Goal: Information Seeking & Learning: Learn about a topic

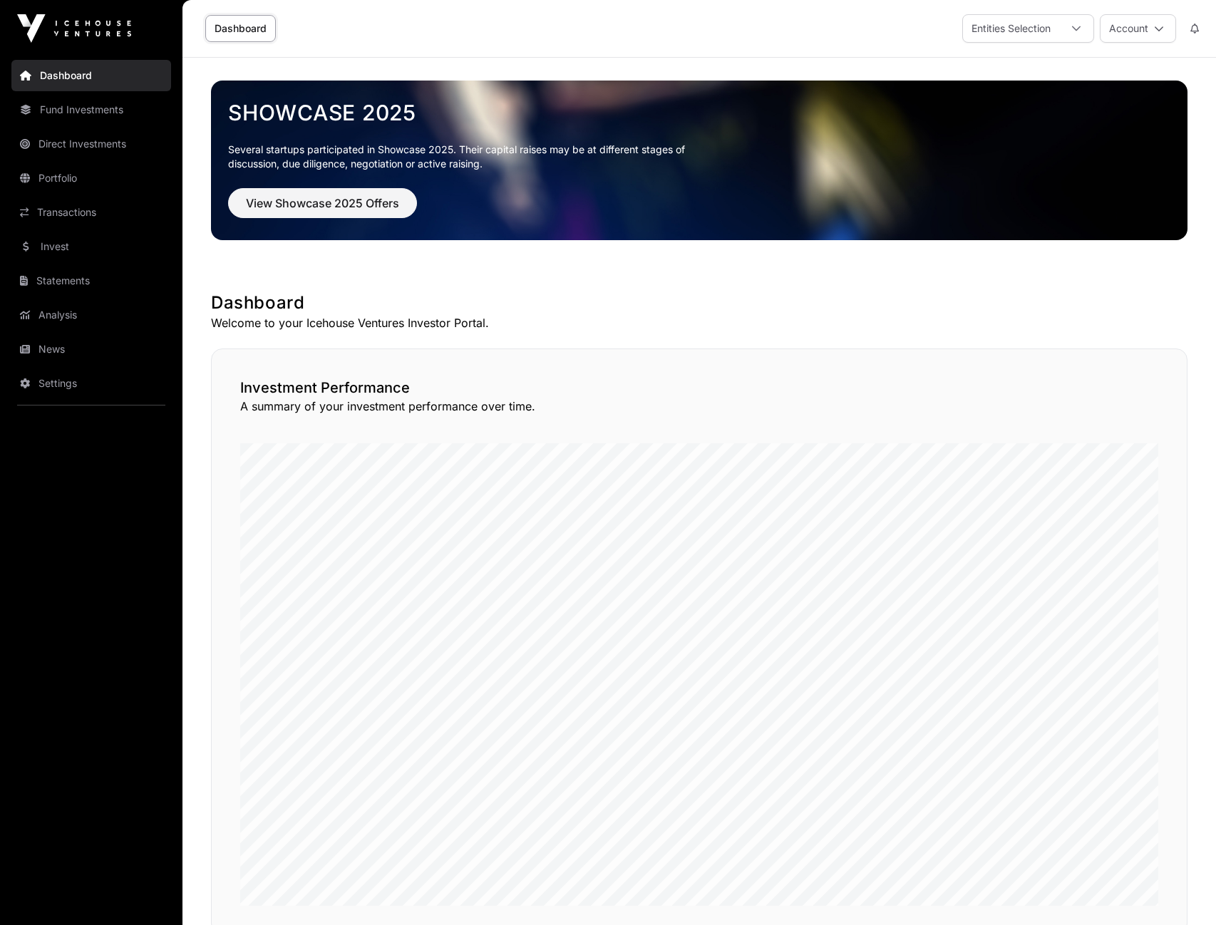
click at [93, 110] on link "Fund Investments" at bounding box center [91, 109] width 160 height 31
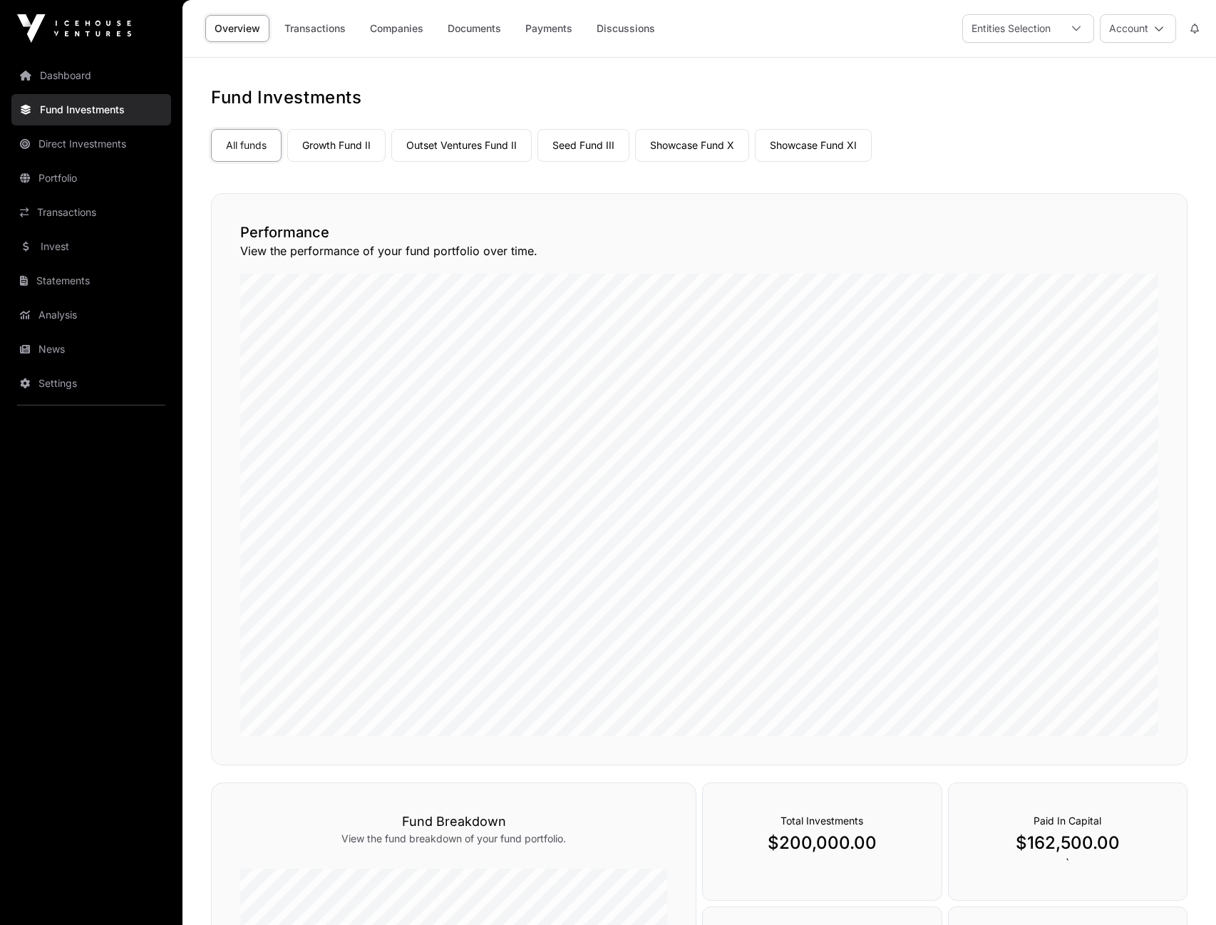
click at [383, 31] on link "Companies" at bounding box center [397, 28] width 72 height 27
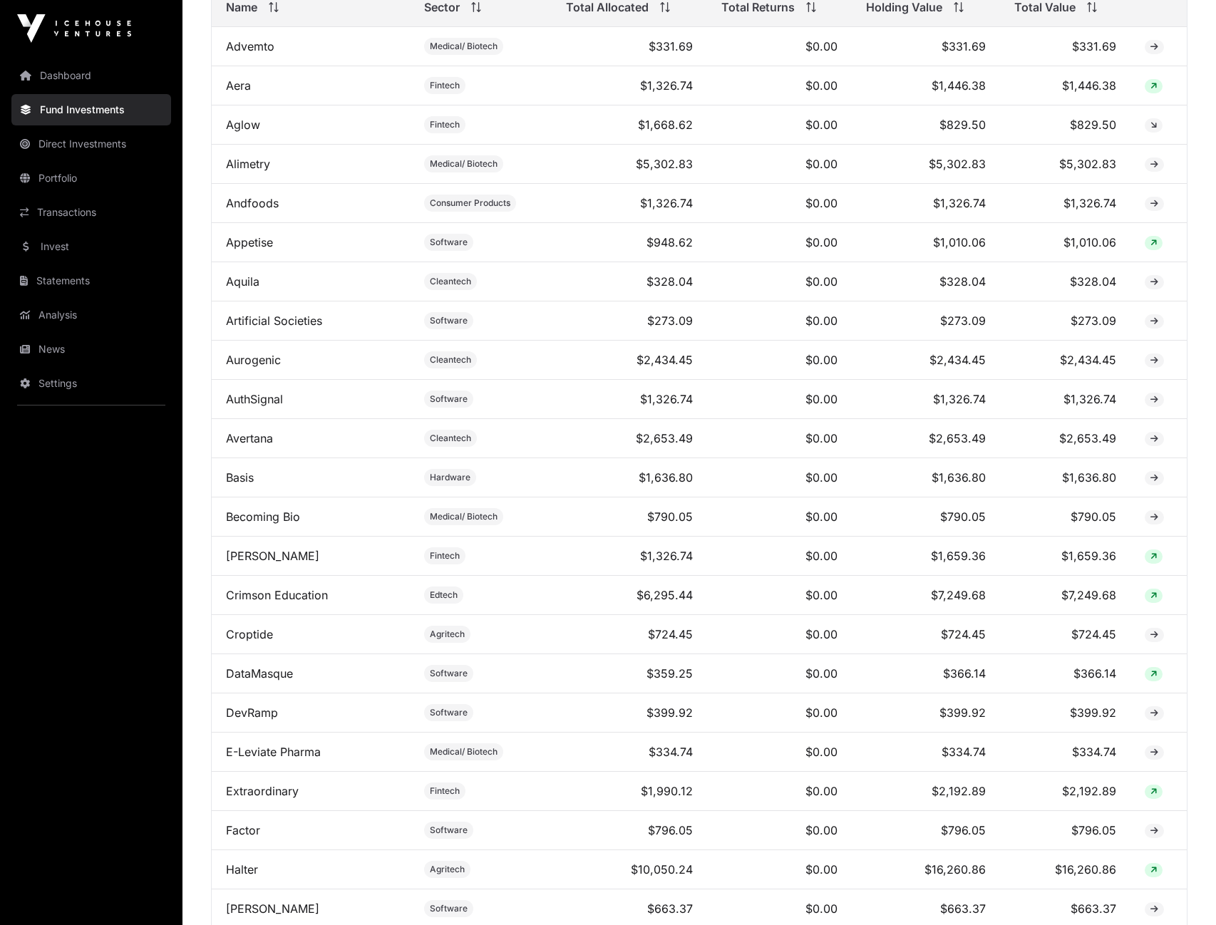
scroll to position [740, 0]
click at [296, 595] on link "Crimson Education" at bounding box center [277, 594] width 102 height 14
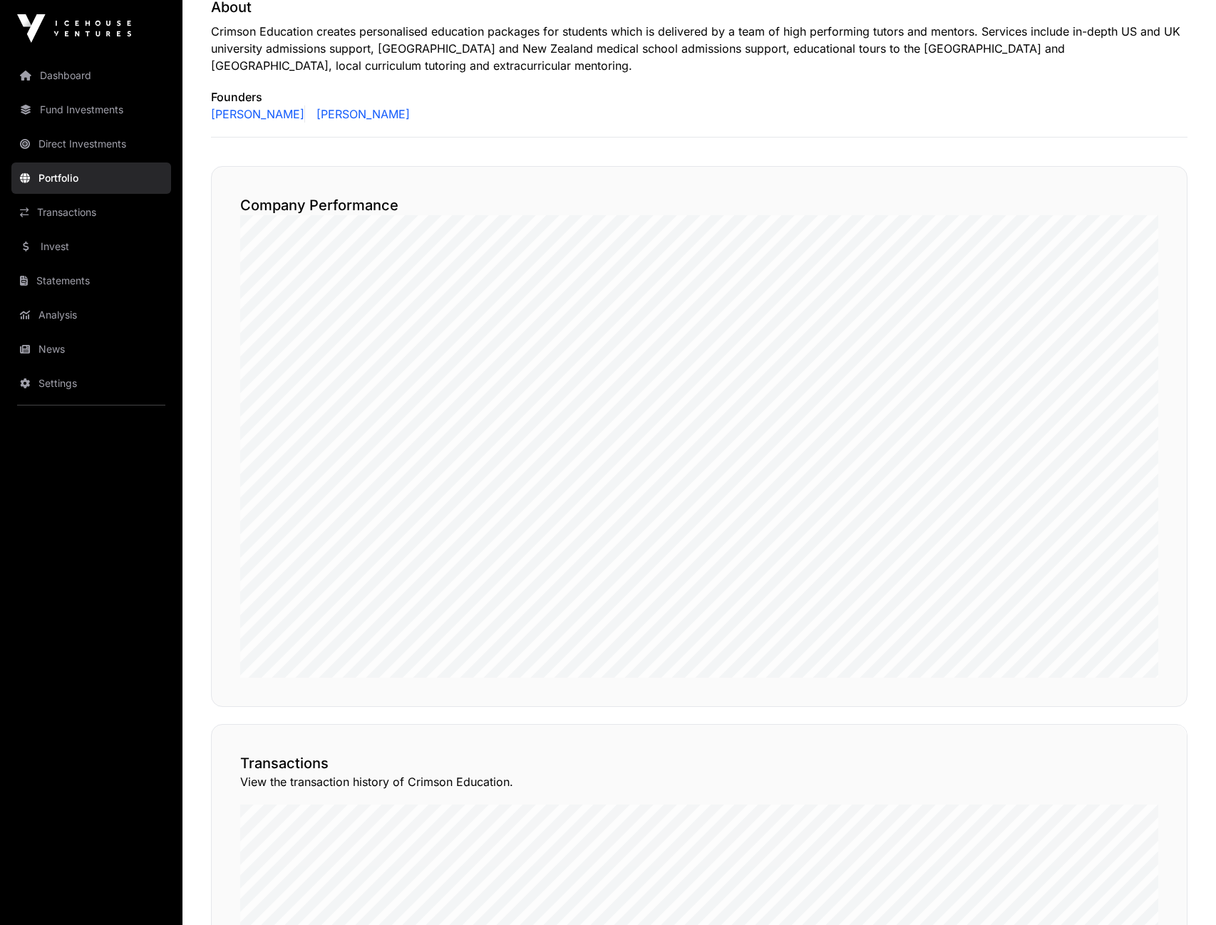
scroll to position [586, 0]
click at [81, 136] on link "Direct Investments" at bounding box center [91, 143] width 160 height 31
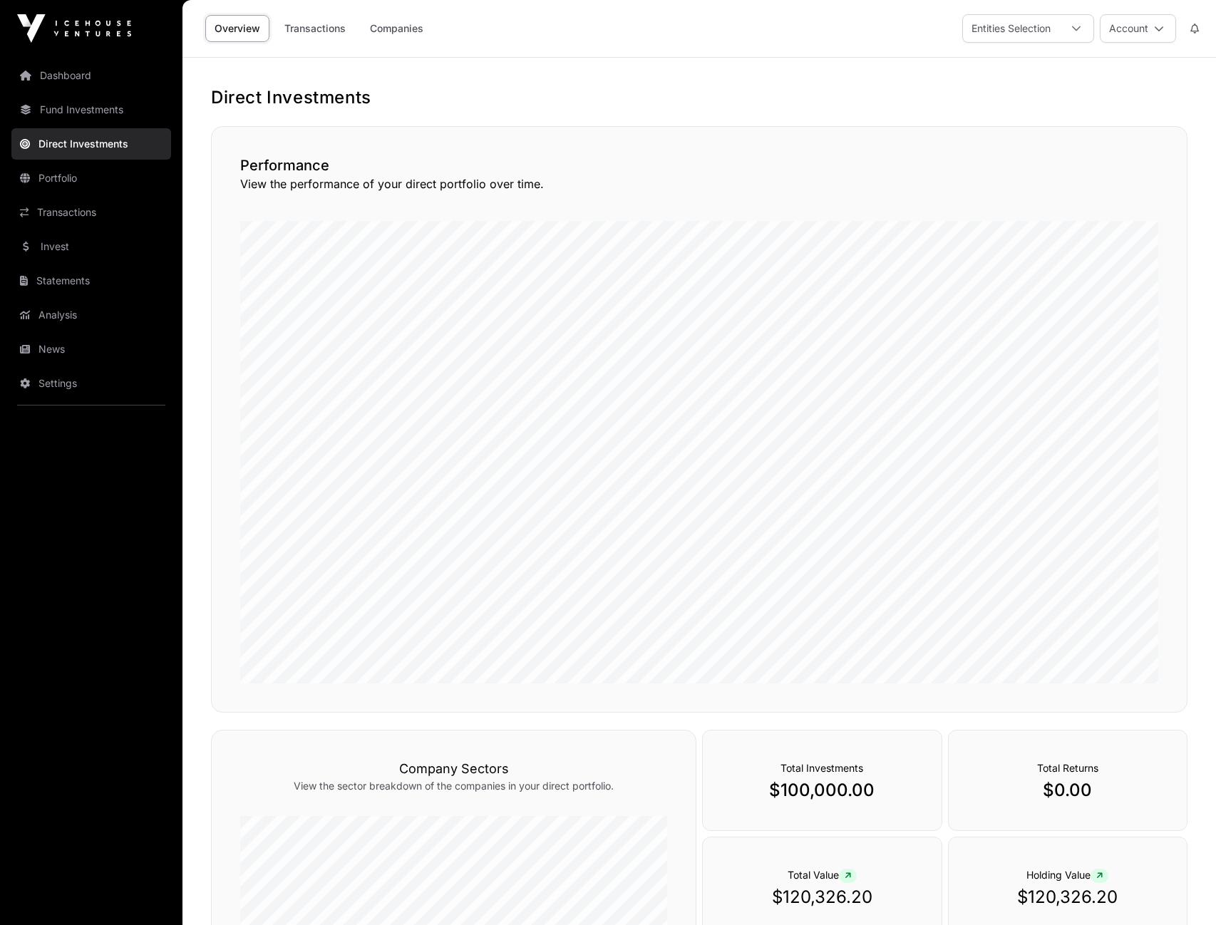
click at [388, 30] on link "Companies" at bounding box center [397, 28] width 72 height 27
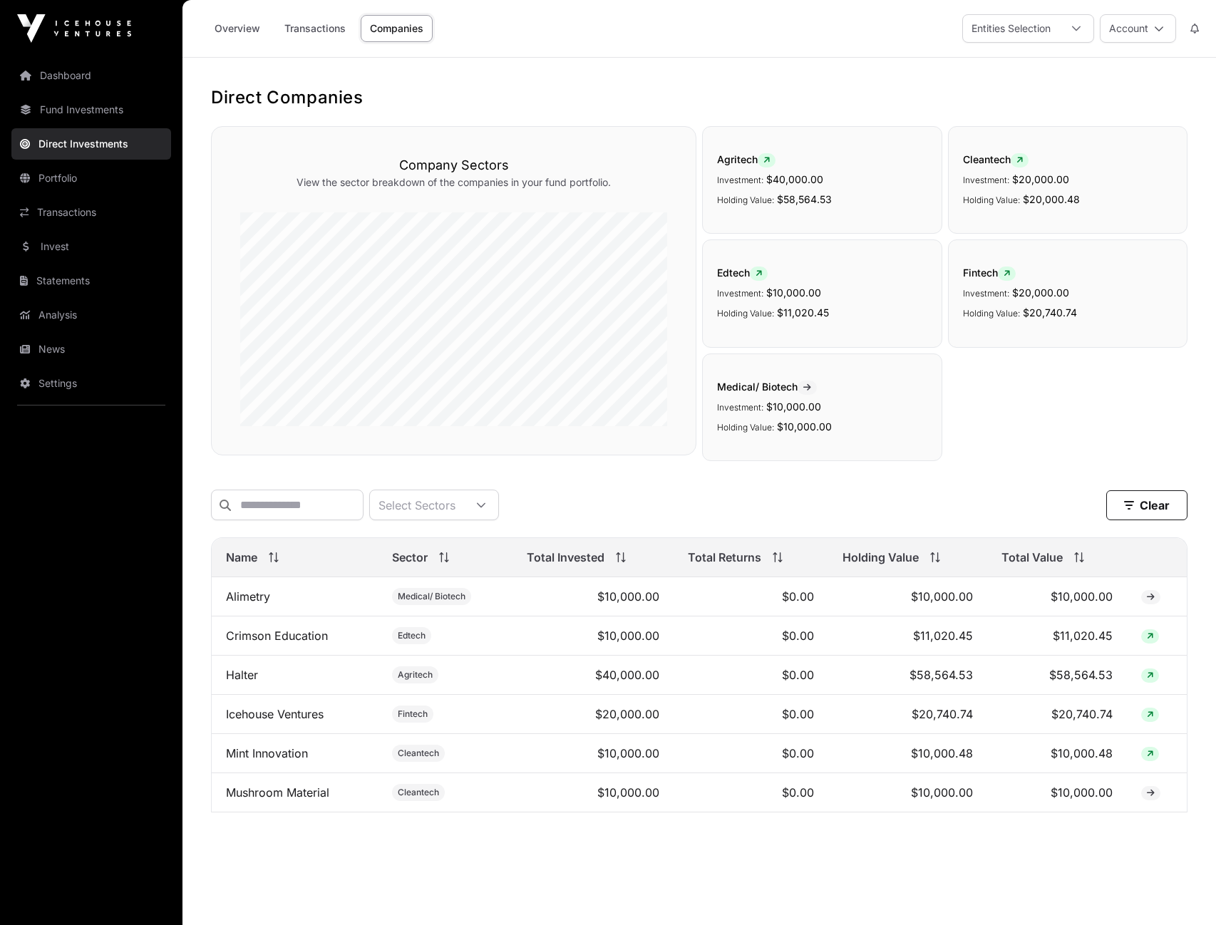
click at [283, 638] on link "Crimson Education" at bounding box center [277, 635] width 102 height 14
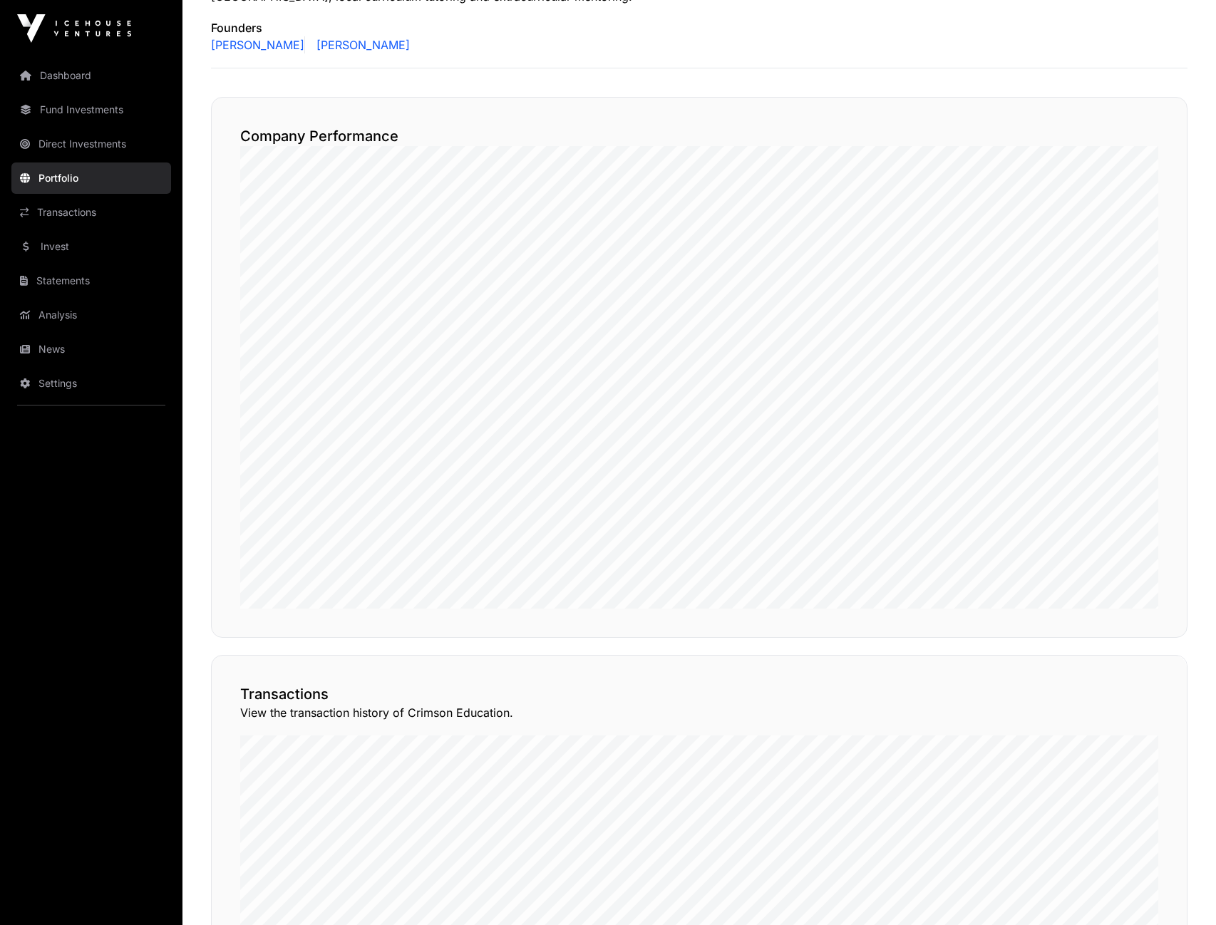
scroll to position [670, 0]
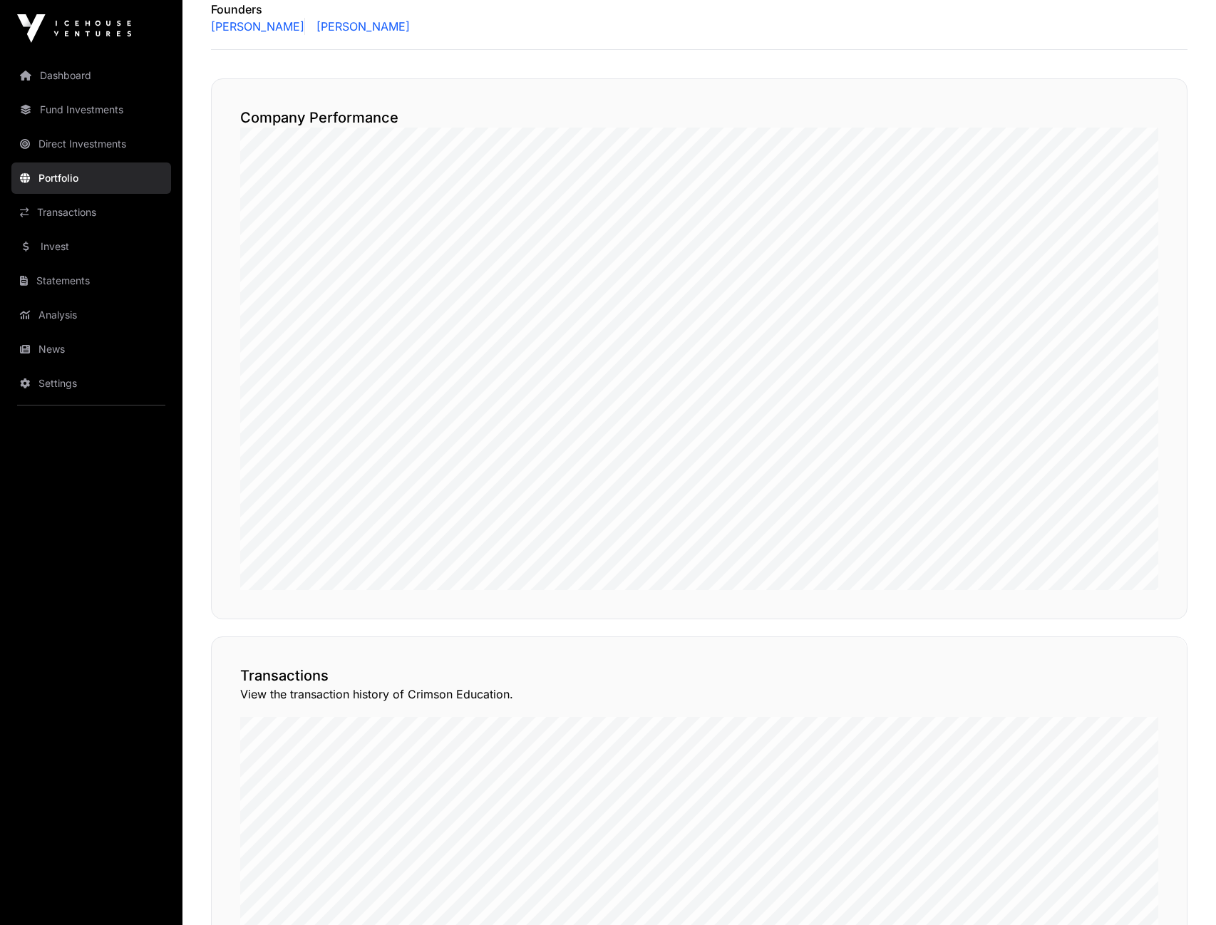
click at [90, 74] on link "Dashboard" at bounding box center [91, 75] width 160 height 31
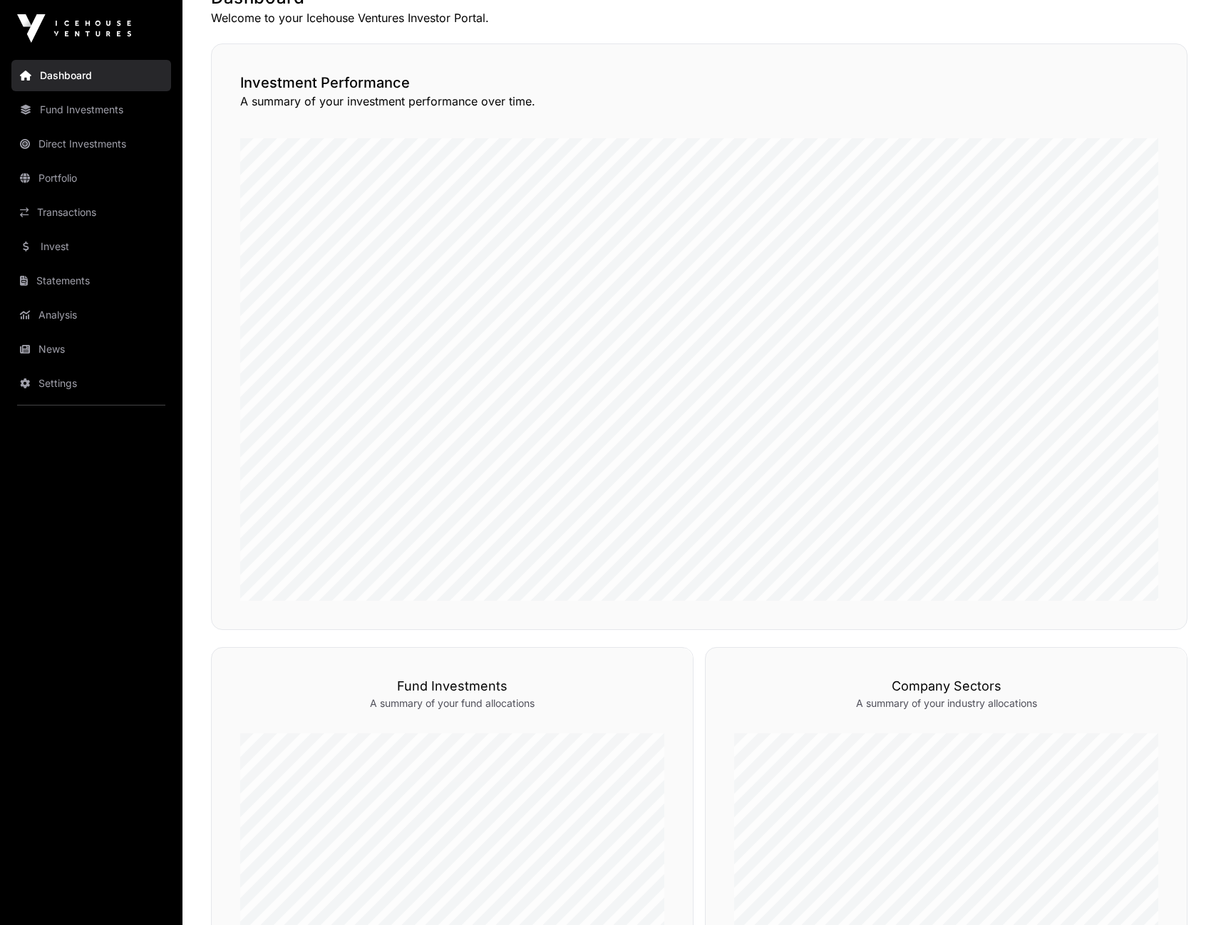
scroll to position [304, 0]
click at [435, 101] on p "A summary of your investment performance over time." at bounding box center [699, 102] width 918 height 17
click at [104, 175] on link "Portfolio" at bounding box center [91, 177] width 160 height 31
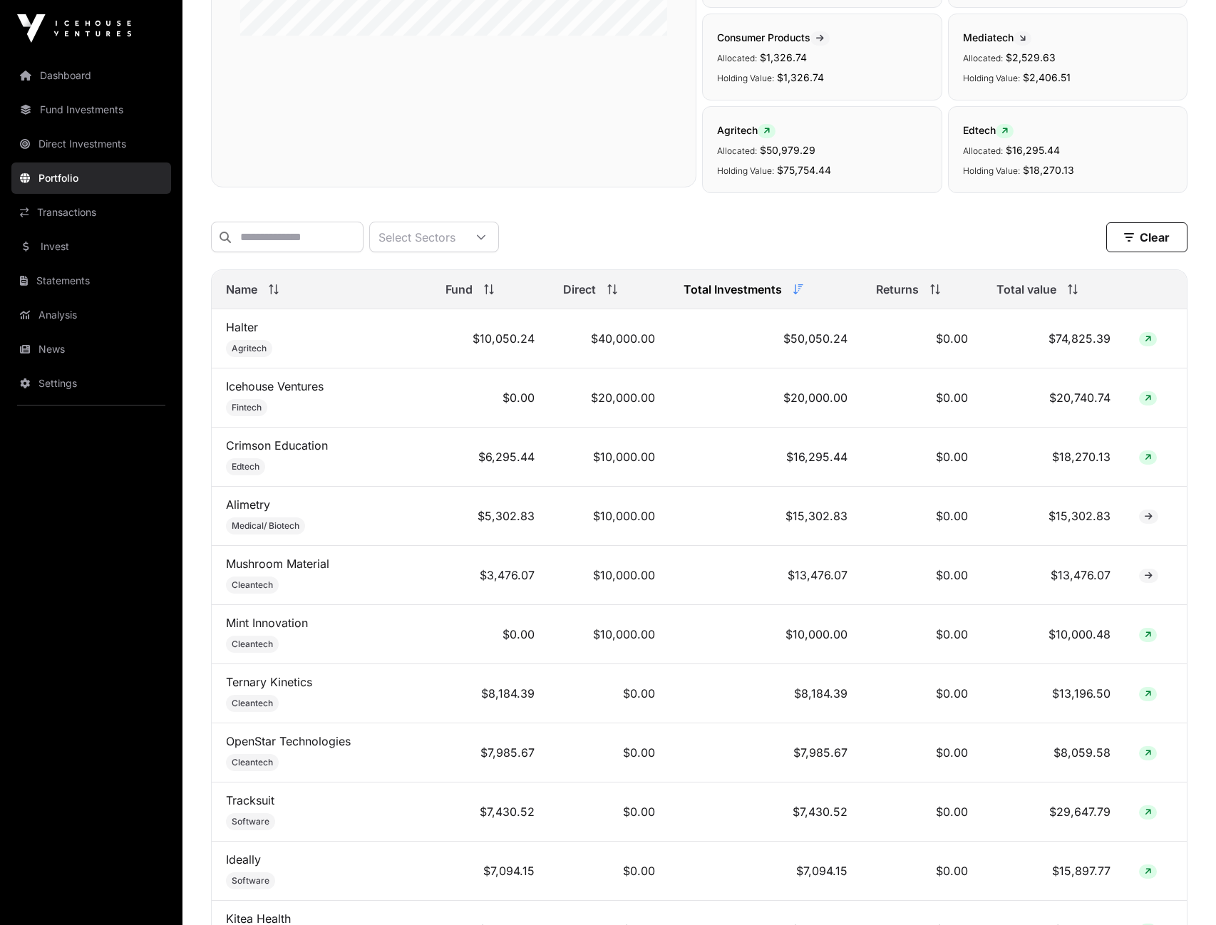
scroll to position [420, 0]
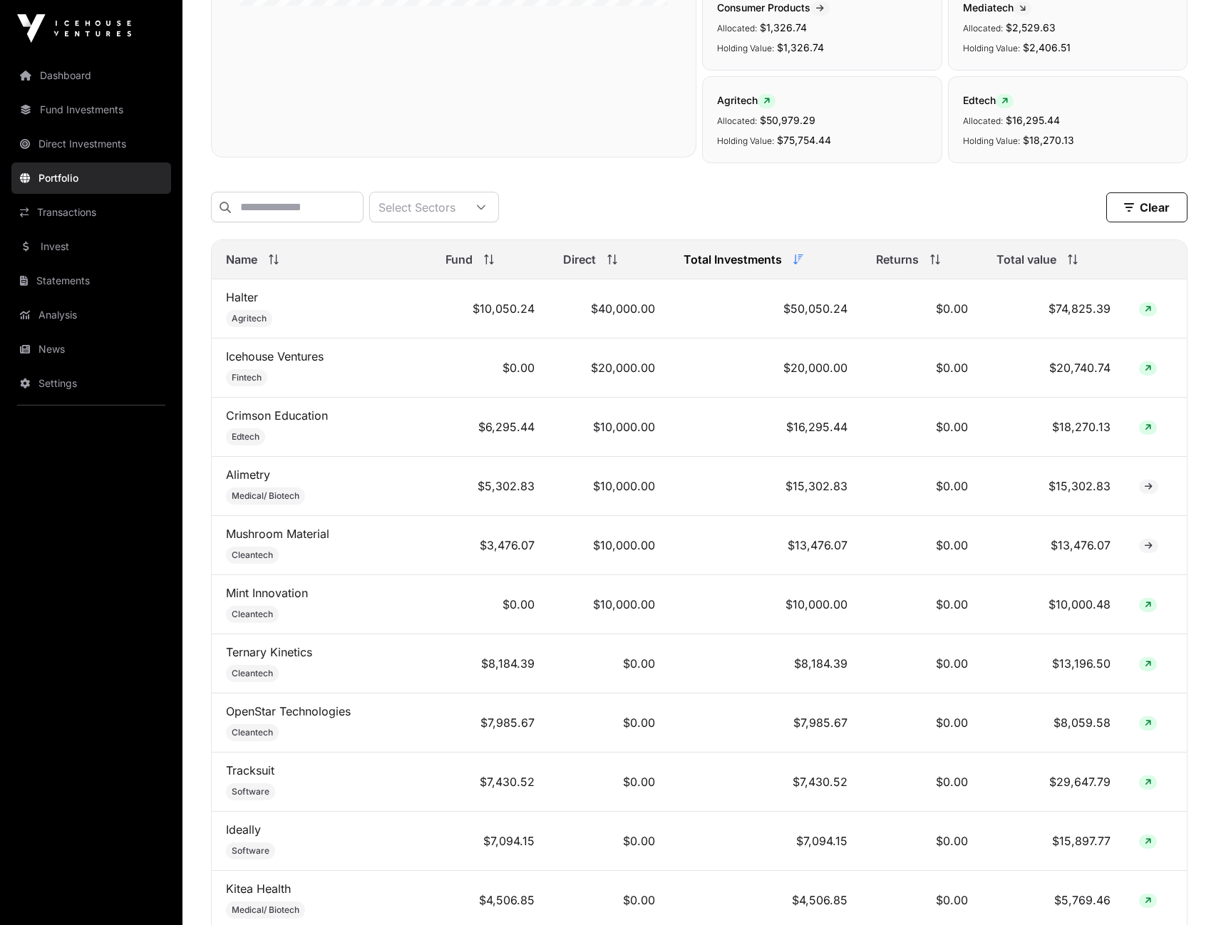
click at [1074, 263] on icon at bounding box center [1074, 259] width 1 height 10
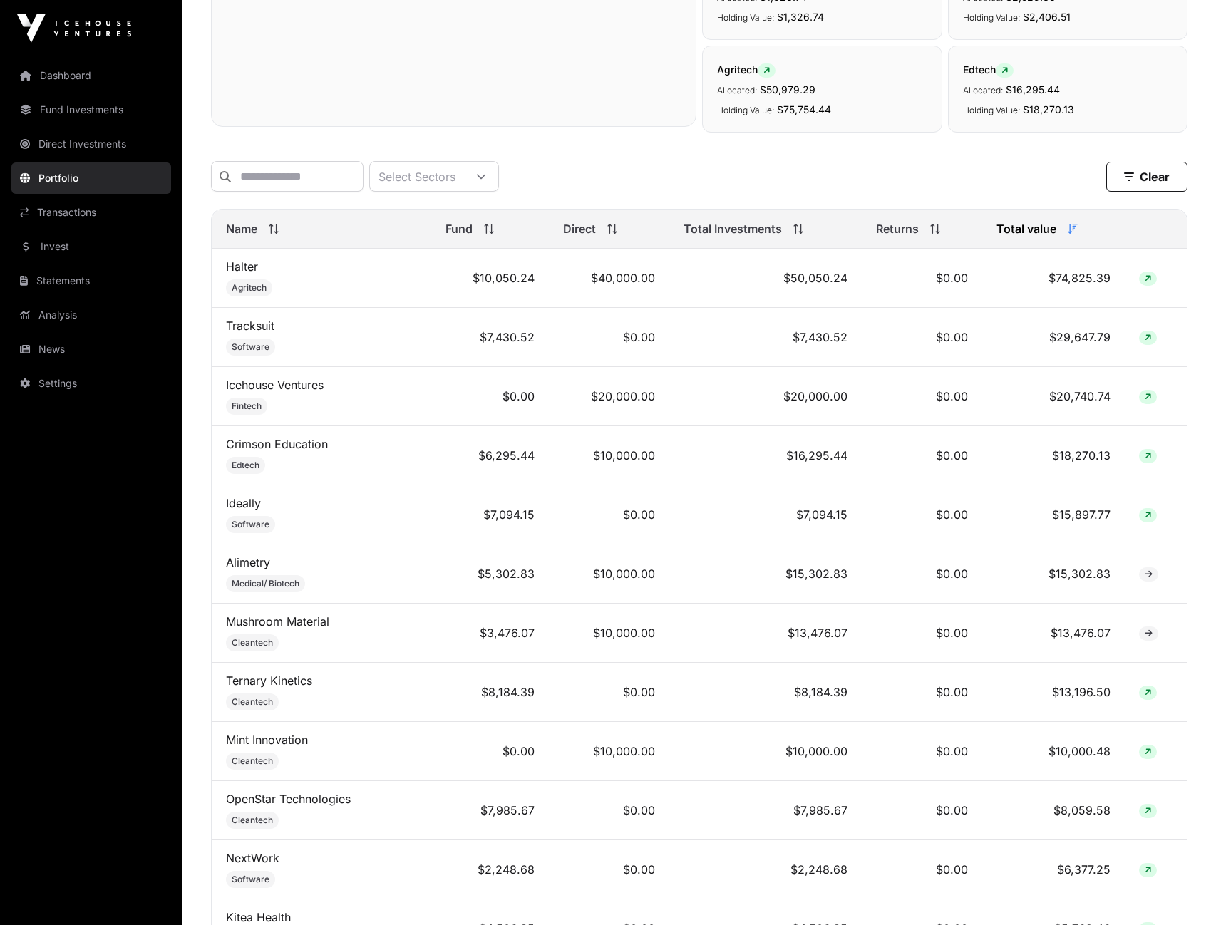
scroll to position [454, 0]
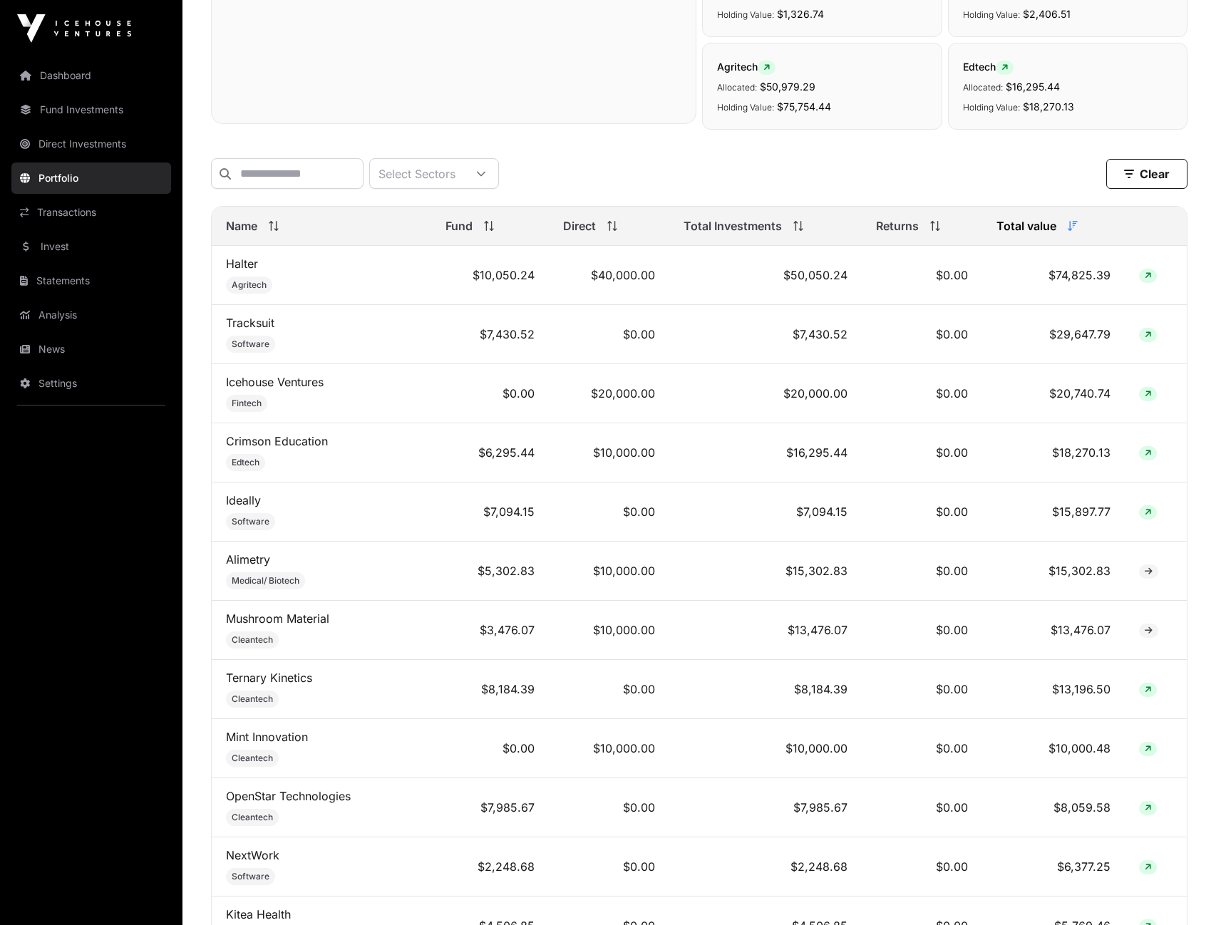
click at [73, 318] on link "Analysis" at bounding box center [91, 314] width 160 height 31
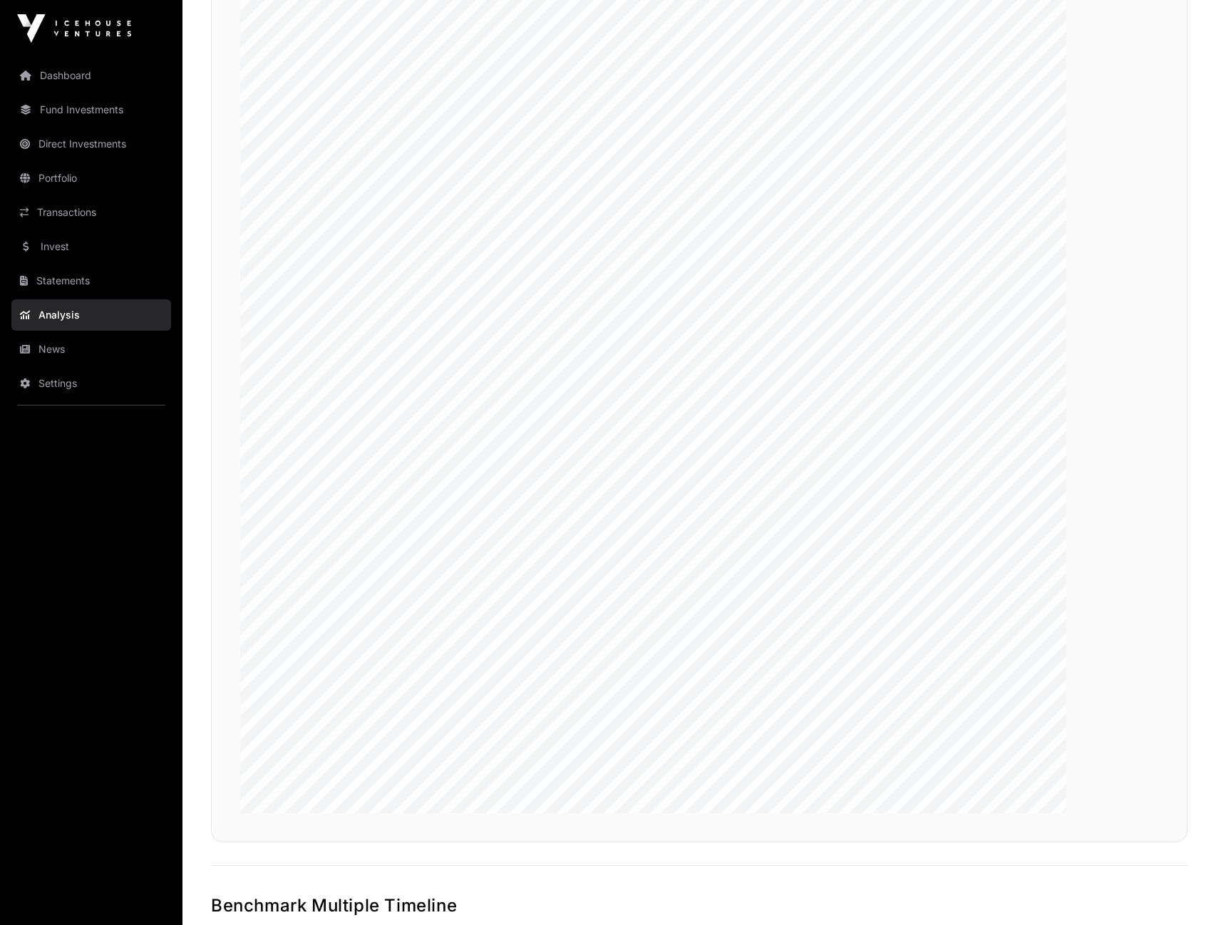
scroll to position [2442, 0]
click at [53, 204] on link "Transactions" at bounding box center [91, 212] width 160 height 31
click at [89, 212] on link "Transactions" at bounding box center [91, 212] width 160 height 31
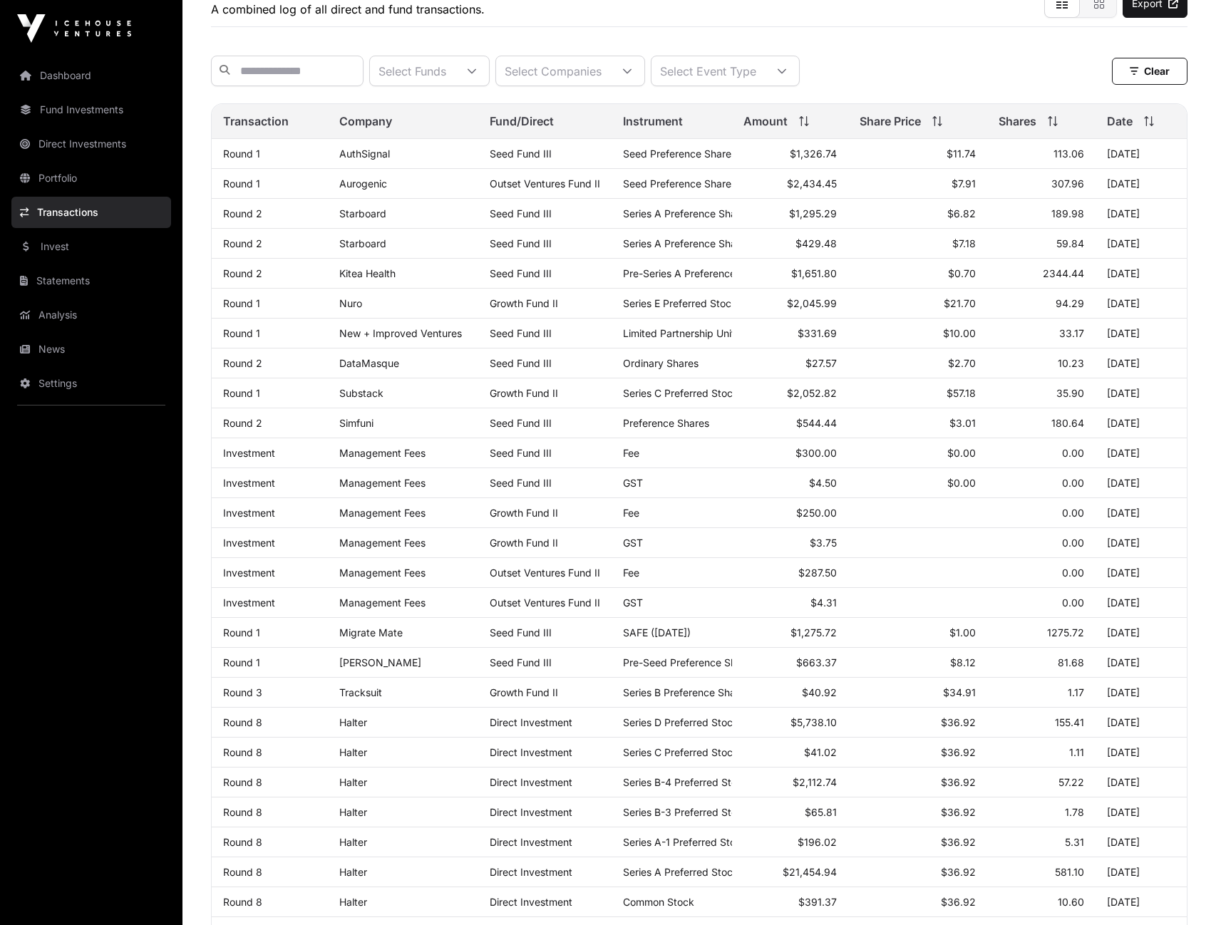
scroll to position [109, 0]
click at [395, 279] on link "Kitea Health" at bounding box center [367, 272] width 56 height 12
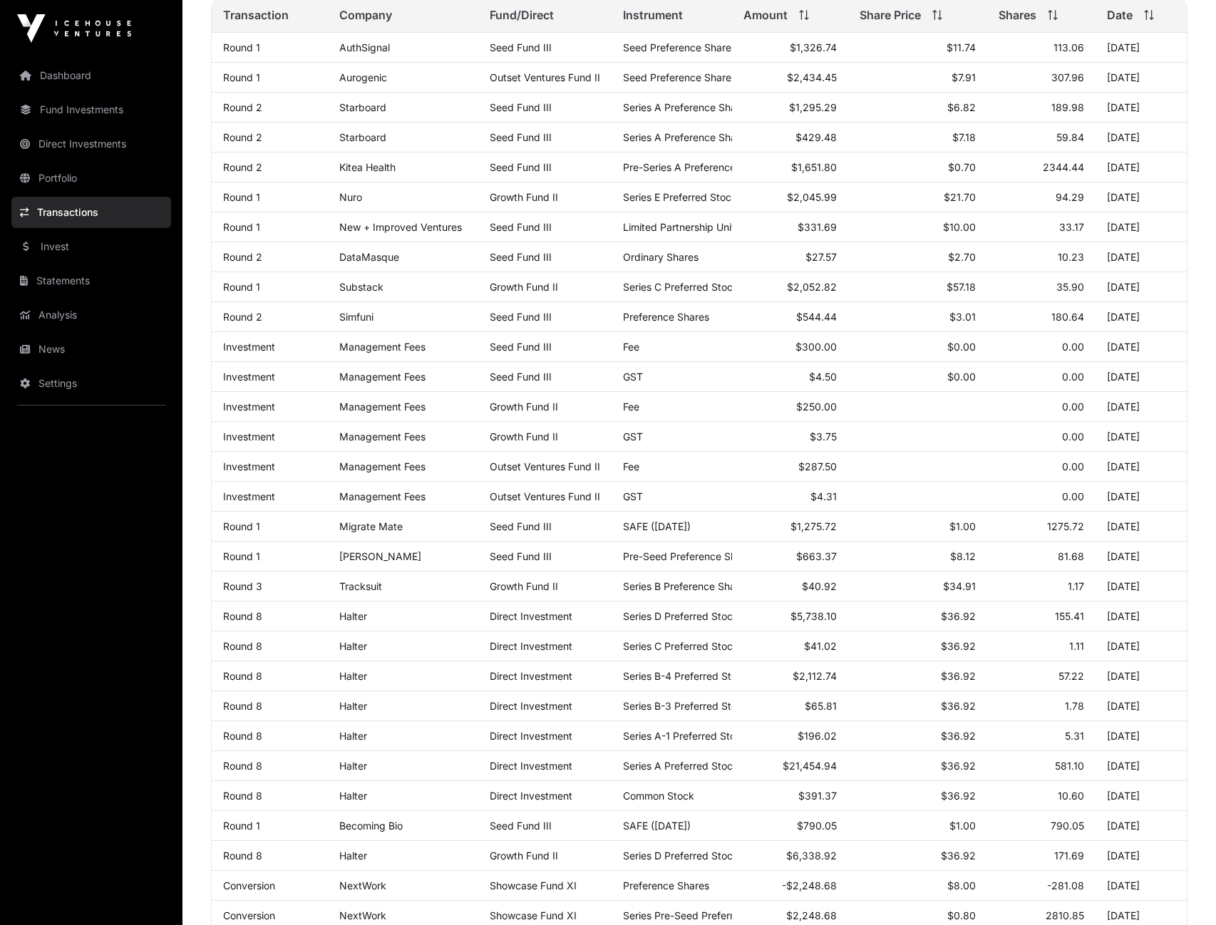
scroll to position [215, 0]
click at [405, 232] on link "New + Improved Ventures" at bounding box center [400, 226] width 123 height 12
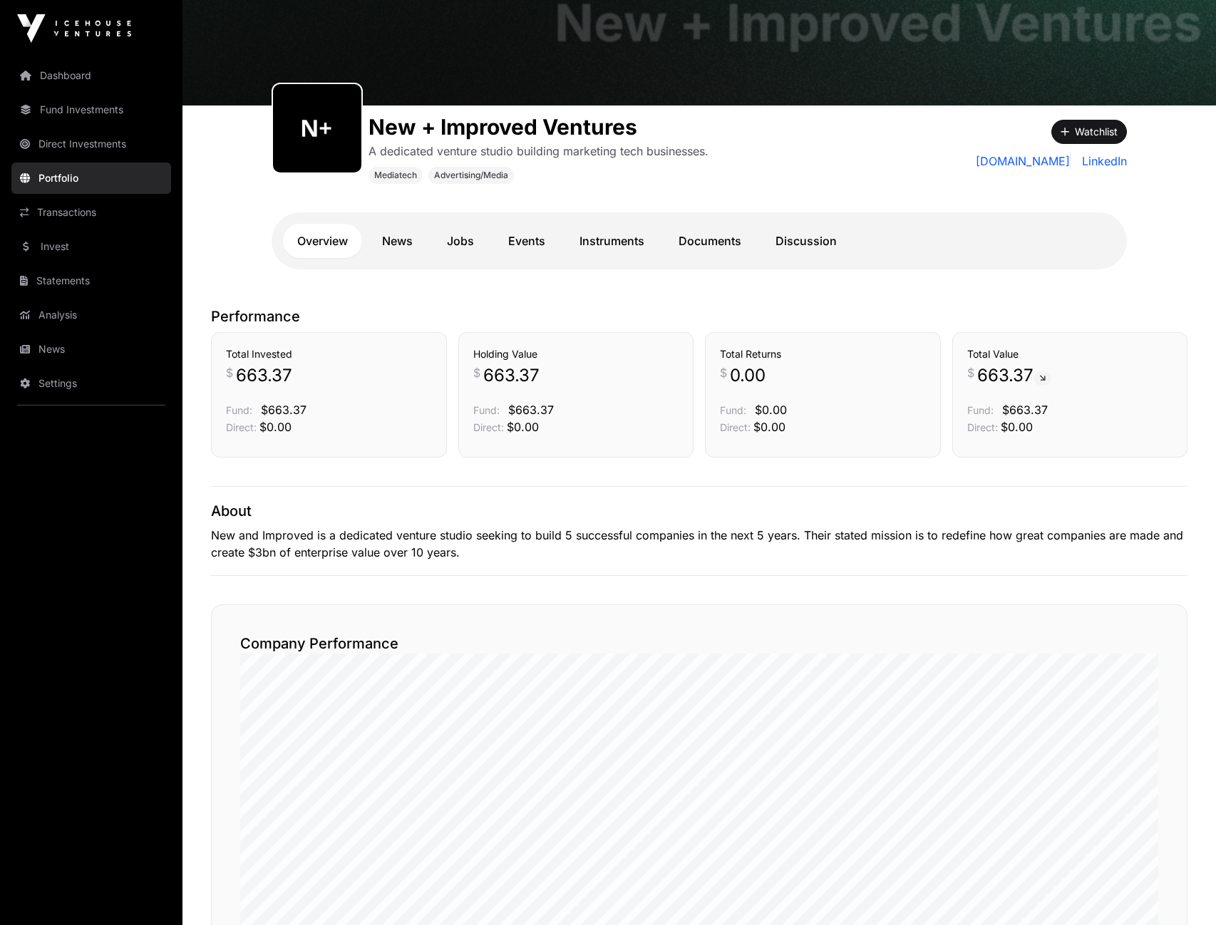
scroll to position [84, 0]
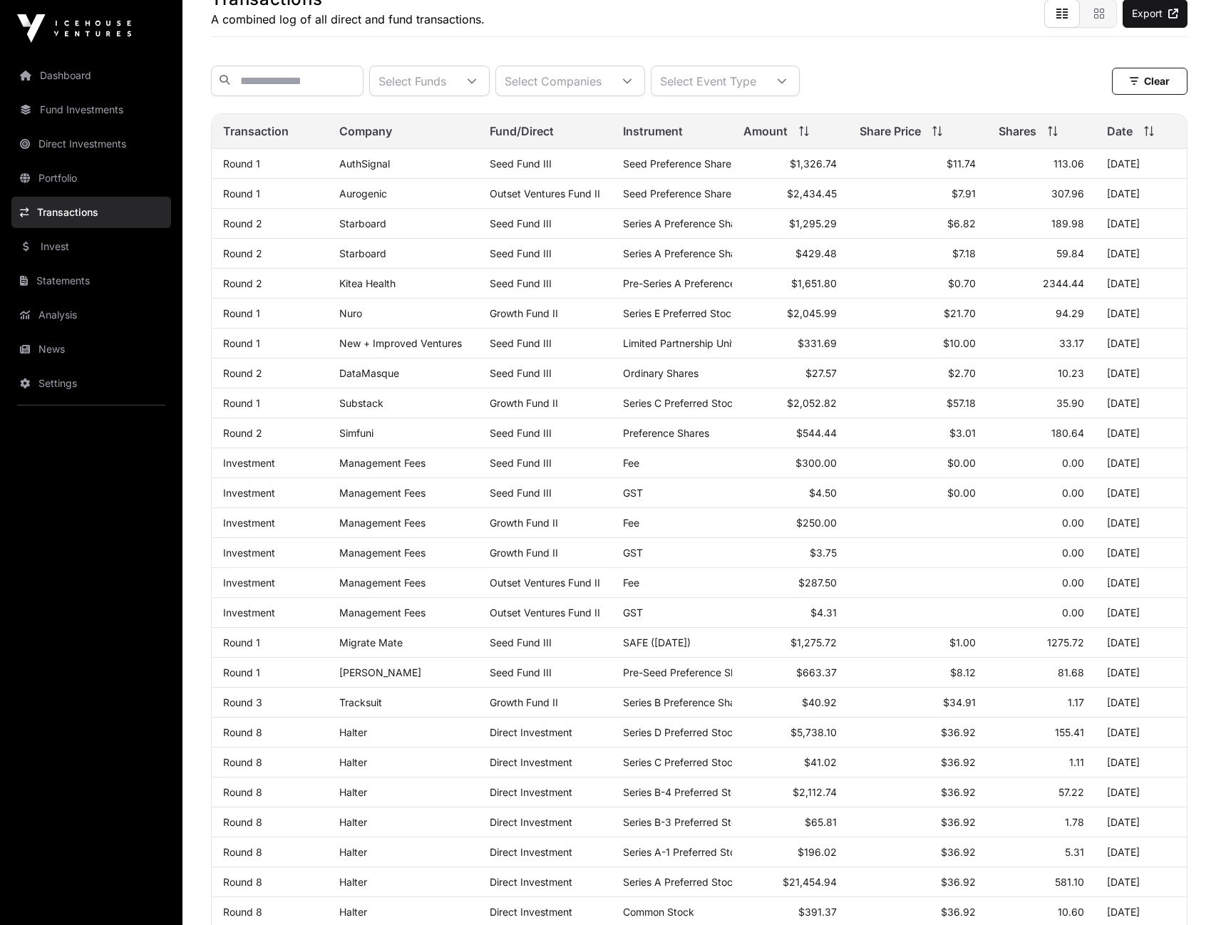
scroll to position [106, 0]
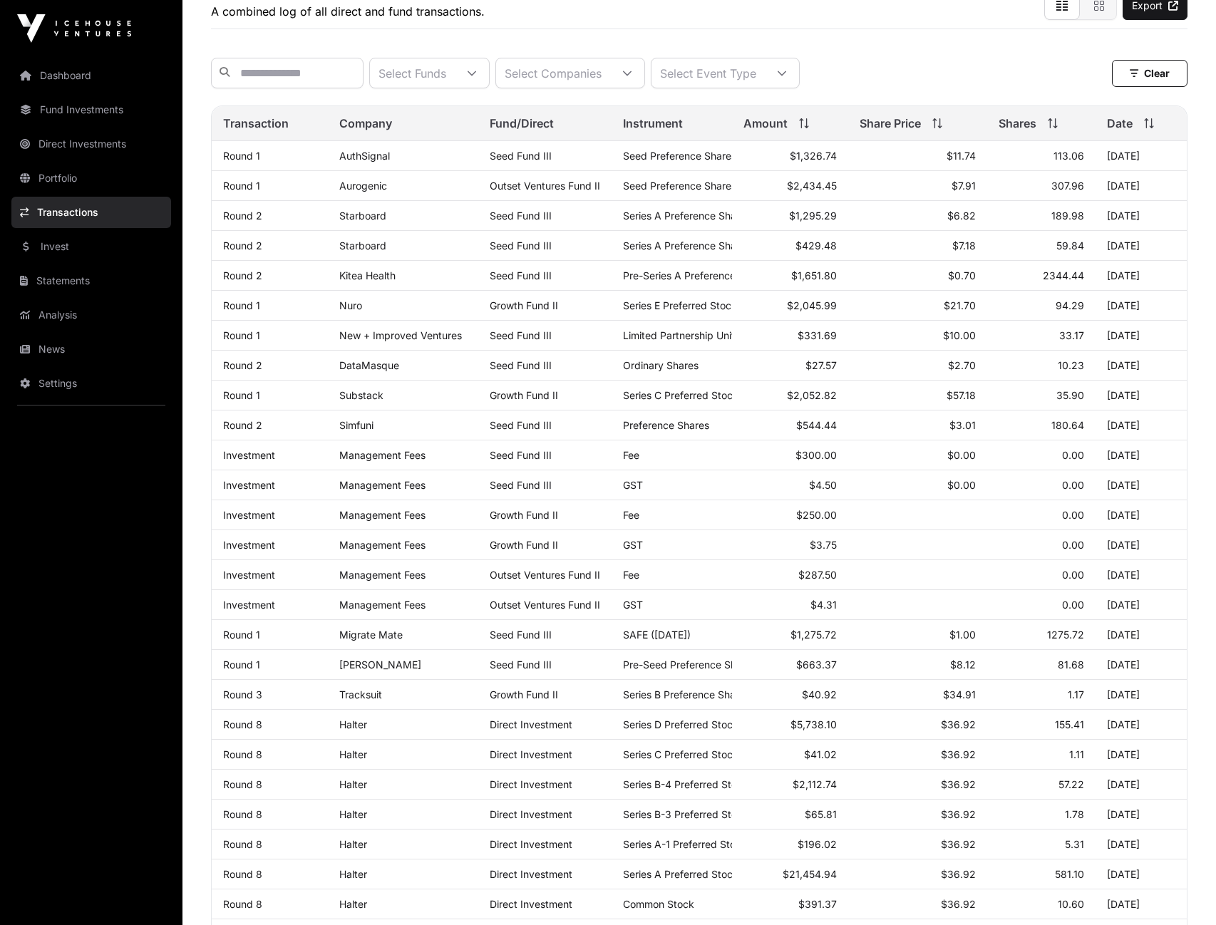
click at [67, 175] on link "Portfolio" at bounding box center [91, 177] width 160 height 31
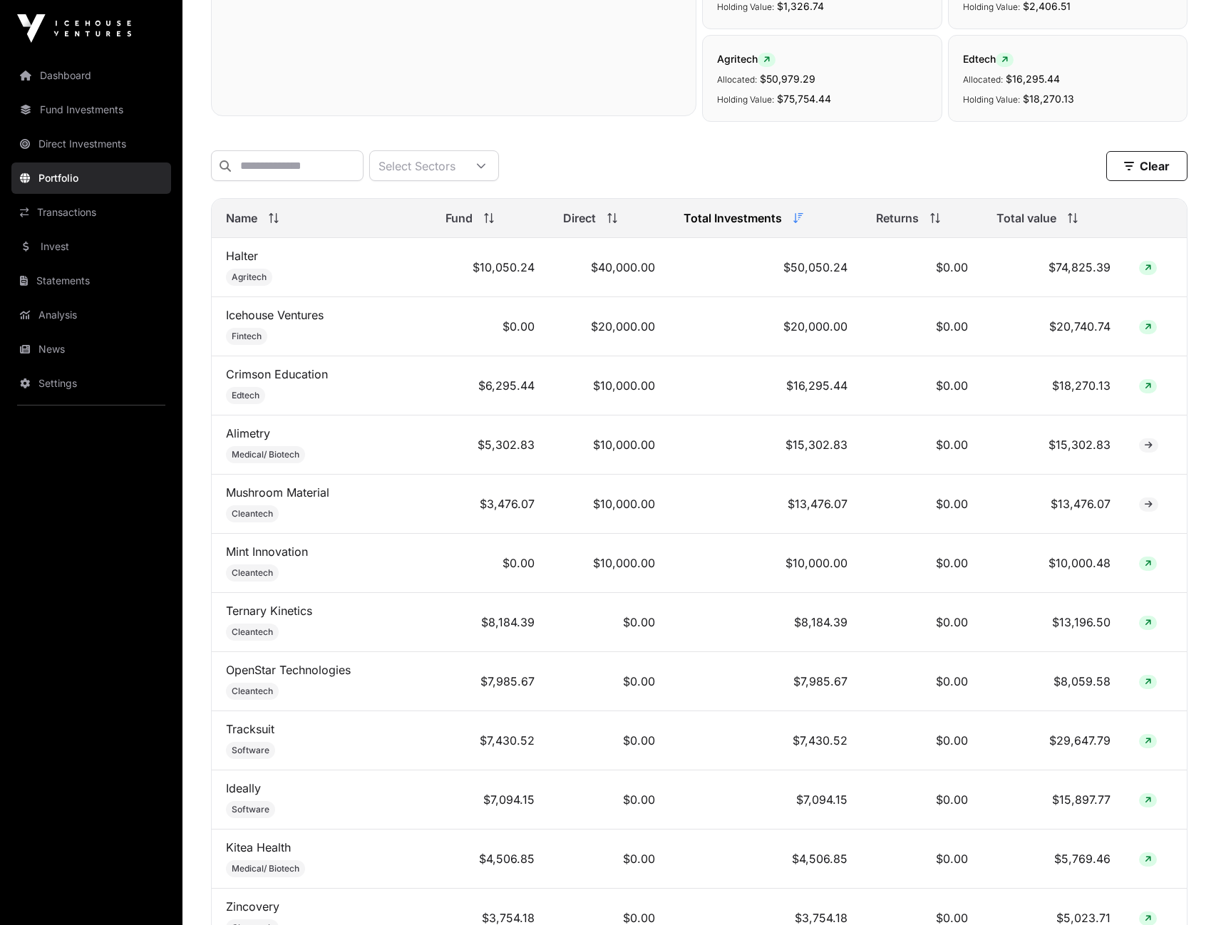
scroll to position [463, 0]
click at [245, 434] on link "Alimetry" at bounding box center [248, 432] width 44 height 14
